Goal: Information Seeking & Learning: Compare options

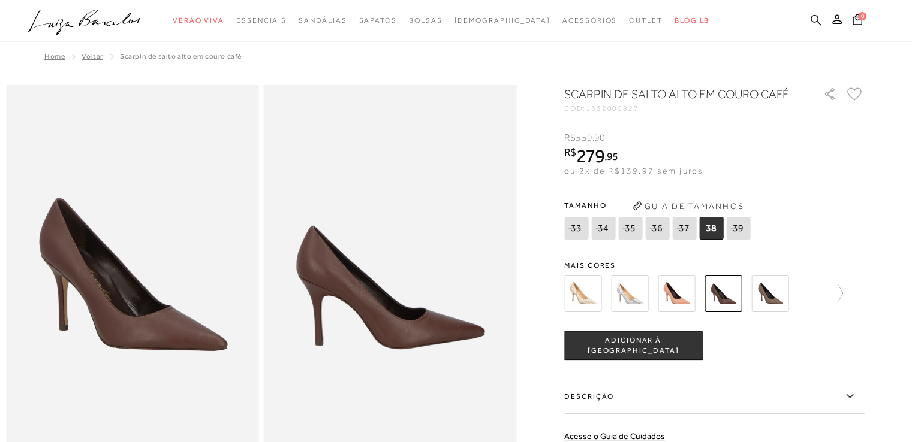
drag, startPoint x: 0, startPoint y: 0, endPoint x: 783, endPoint y: 296, distance: 836.8
click at [783, 296] on img at bounding box center [769, 293] width 37 height 37
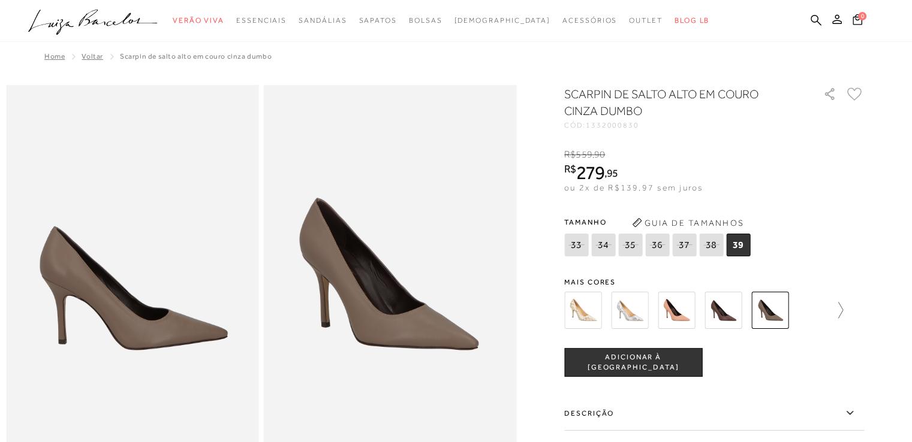
click at [843, 309] on icon at bounding box center [834, 310] width 17 height 17
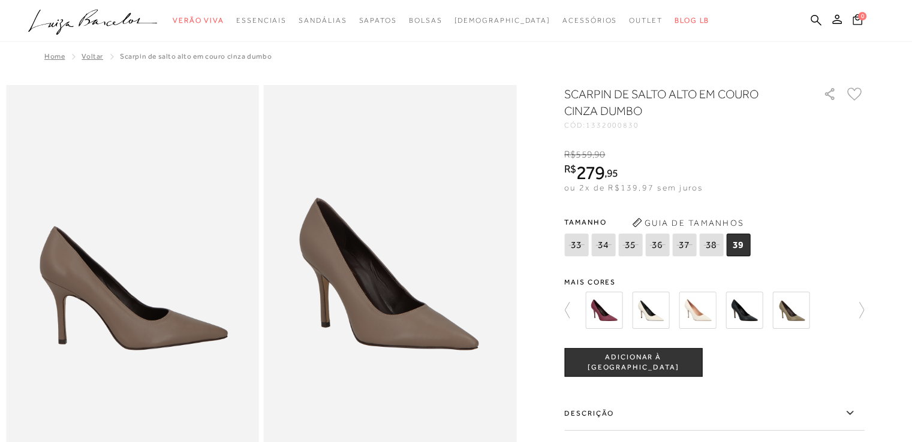
click at [793, 318] on img at bounding box center [790, 310] width 37 height 37
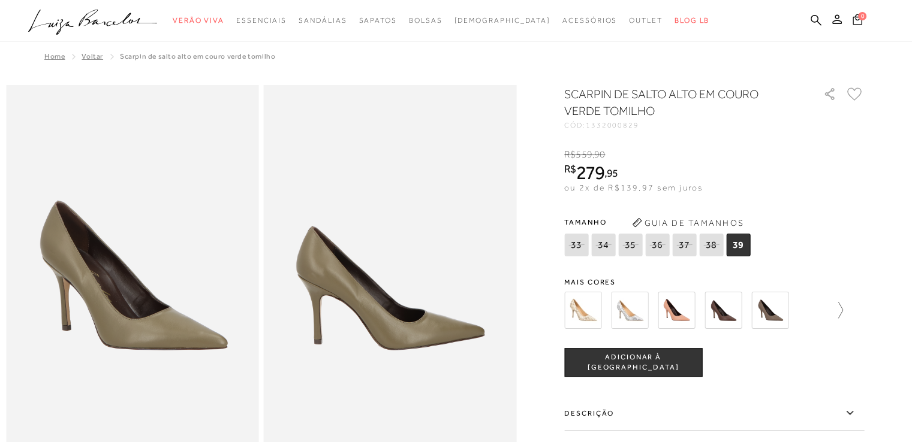
click at [843, 315] on icon at bounding box center [834, 310] width 17 height 17
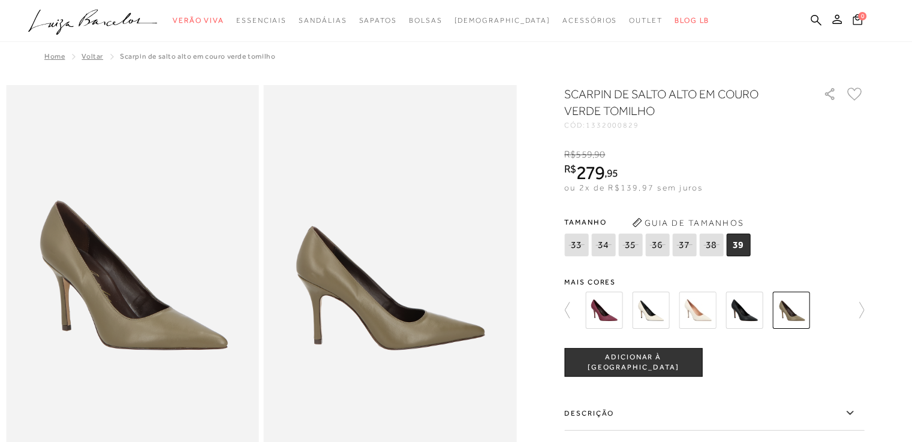
click at [746, 319] on img at bounding box center [743, 310] width 37 height 37
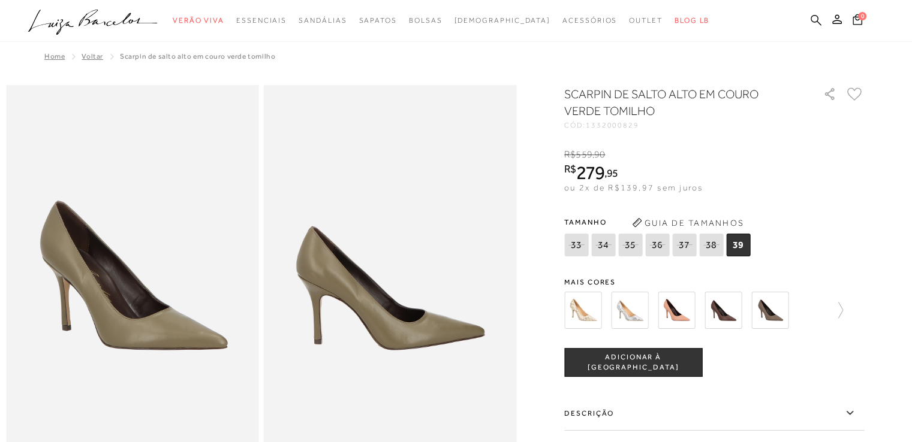
click at [815, 24] on icon at bounding box center [815, 19] width 11 height 11
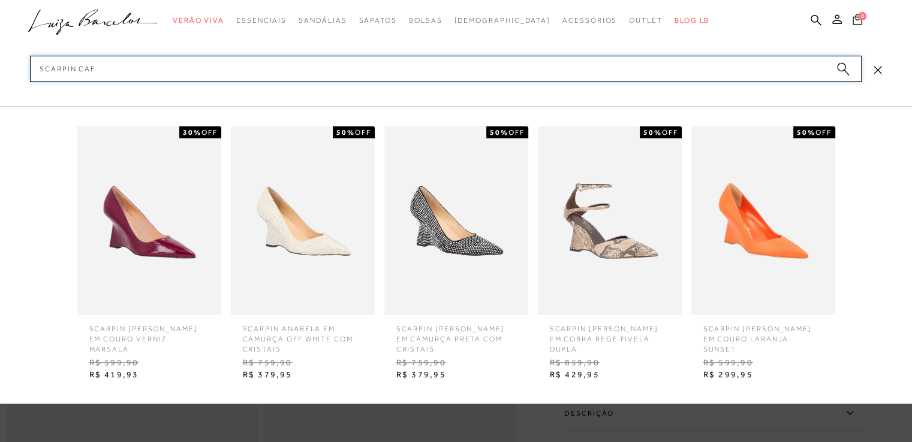
type input "scarpin café"
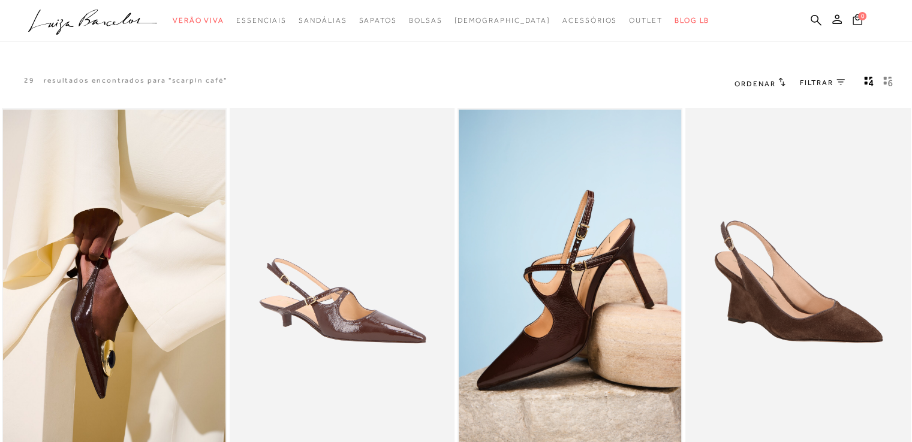
click at [888, 82] on icon "gridText6Desc" at bounding box center [890, 83] width 4 height 7
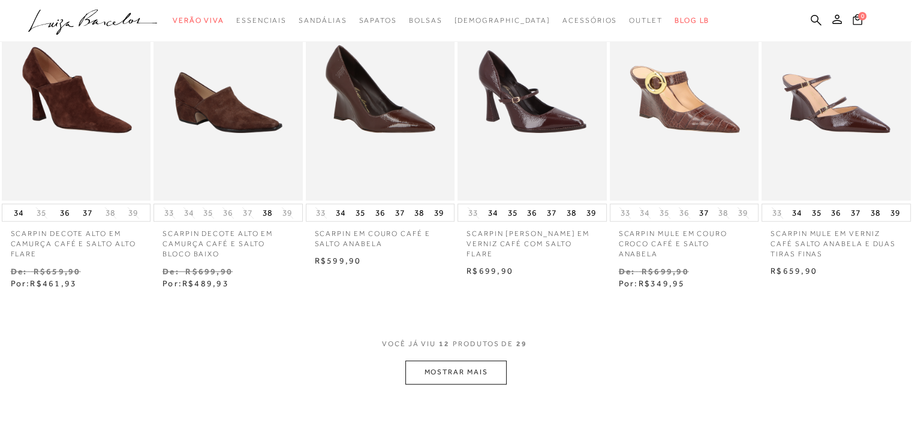
scroll to position [480, 0]
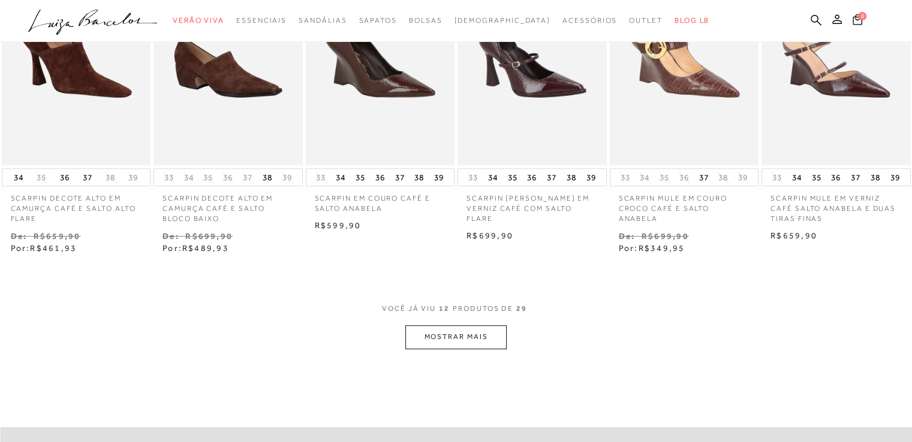
click at [485, 334] on button "MOSTRAR MAIS" at bounding box center [455, 336] width 101 height 23
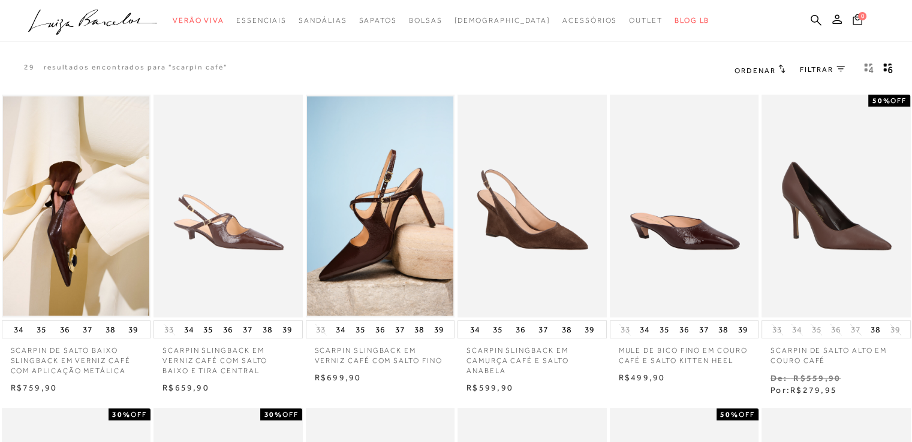
scroll to position [0, 0]
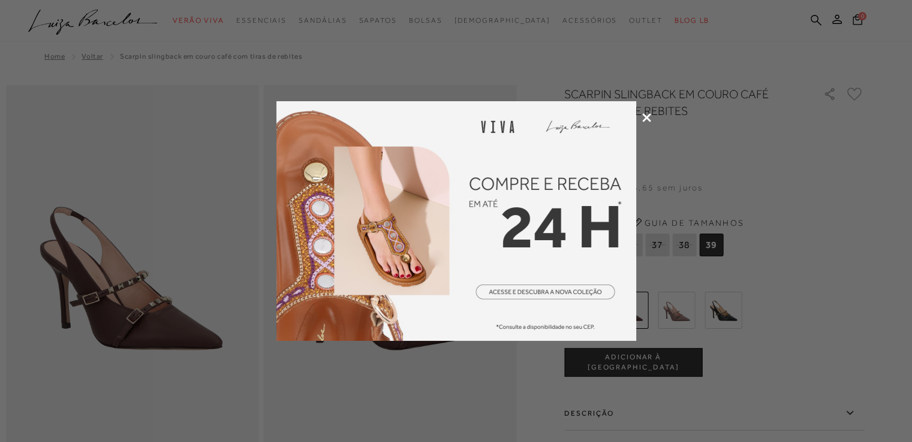
click at [644, 118] on icon at bounding box center [646, 117] width 9 height 9
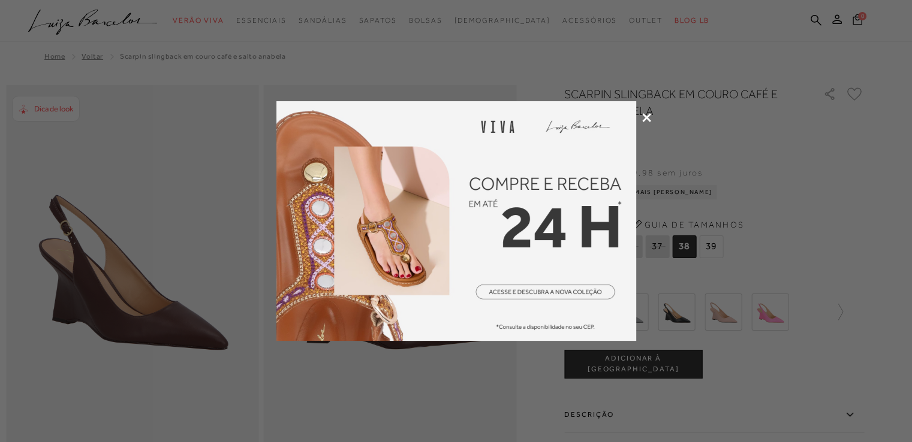
click at [649, 115] on icon at bounding box center [646, 117] width 9 height 9
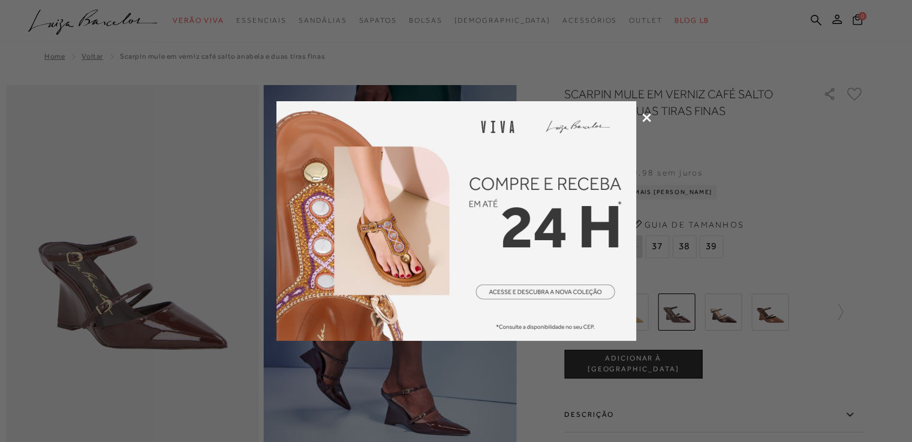
click at [649, 116] on icon at bounding box center [646, 117] width 9 height 9
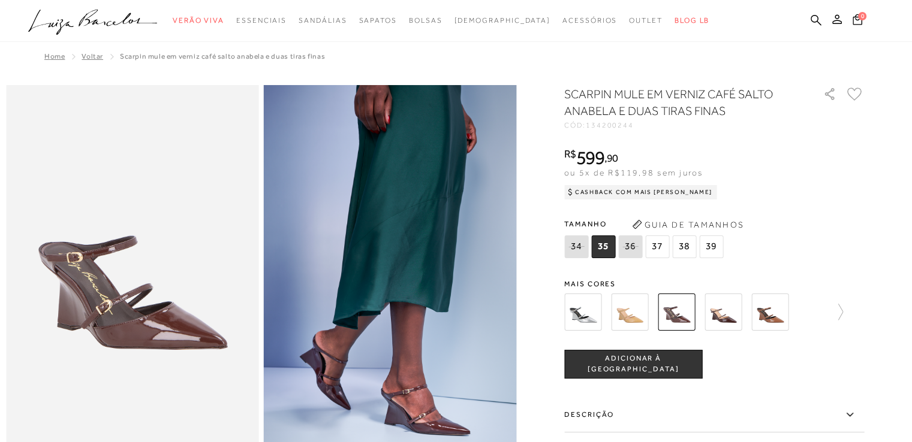
scroll to position [26, 0]
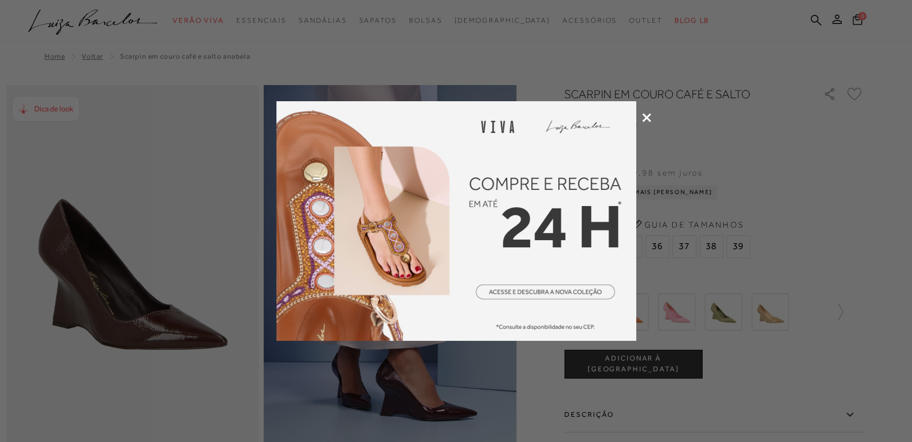
click at [647, 116] on icon at bounding box center [646, 117] width 9 height 9
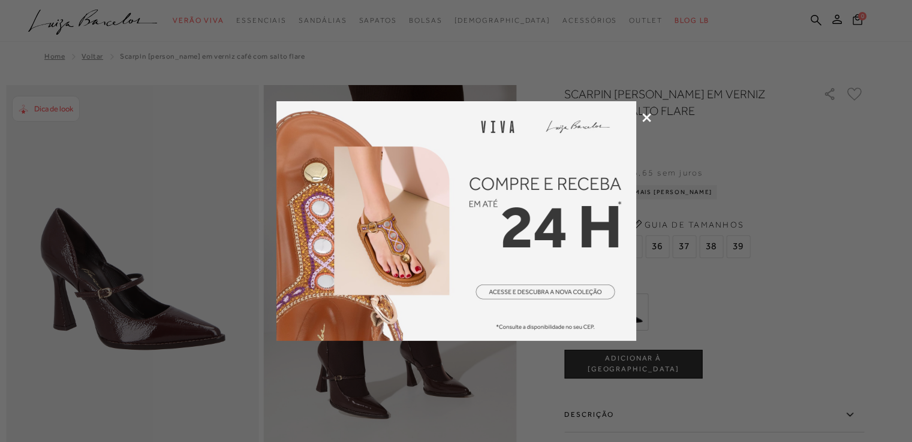
click at [648, 120] on icon at bounding box center [646, 117] width 9 height 9
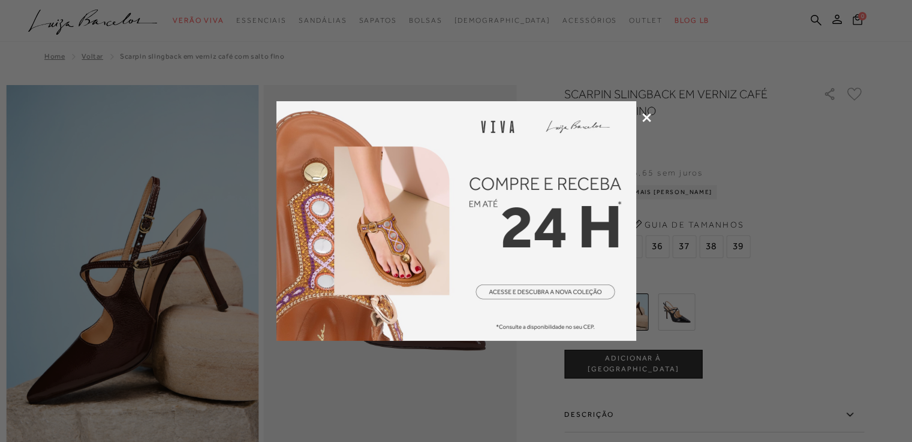
click at [646, 116] on icon at bounding box center [646, 117] width 9 height 9
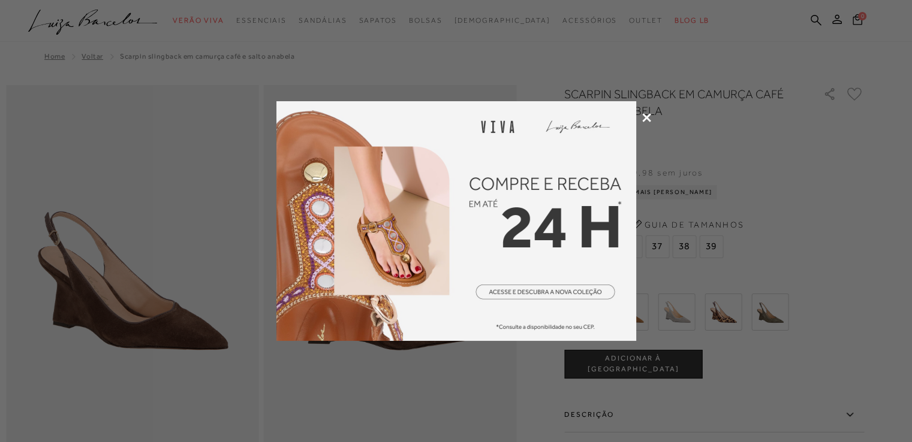
click at [649, 122] on div at bounding box center [456, 221] width 912 height 442
click at [649, 119] on icon at bounding box center [646, 117] width 9 height 9
